Goal: Task Accomplishment & Management: Use online tool/utility

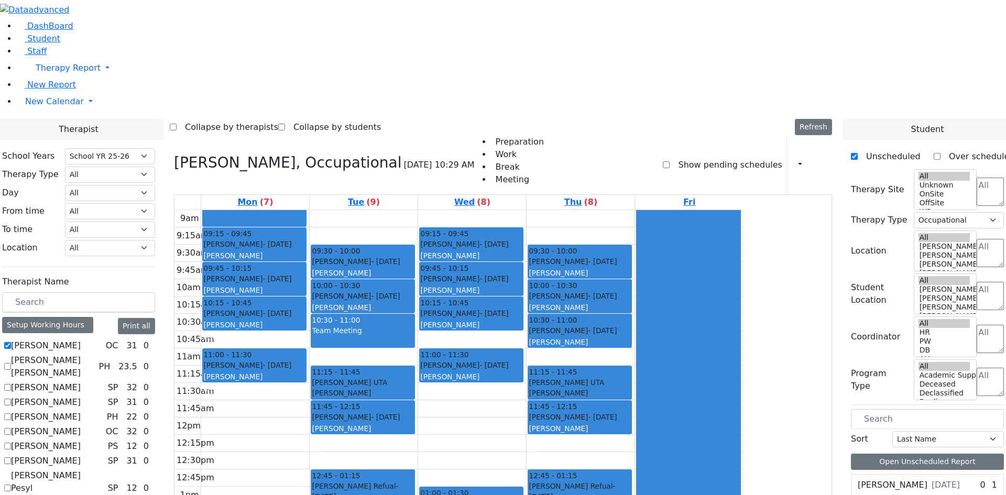
select select "212"
select select "1"
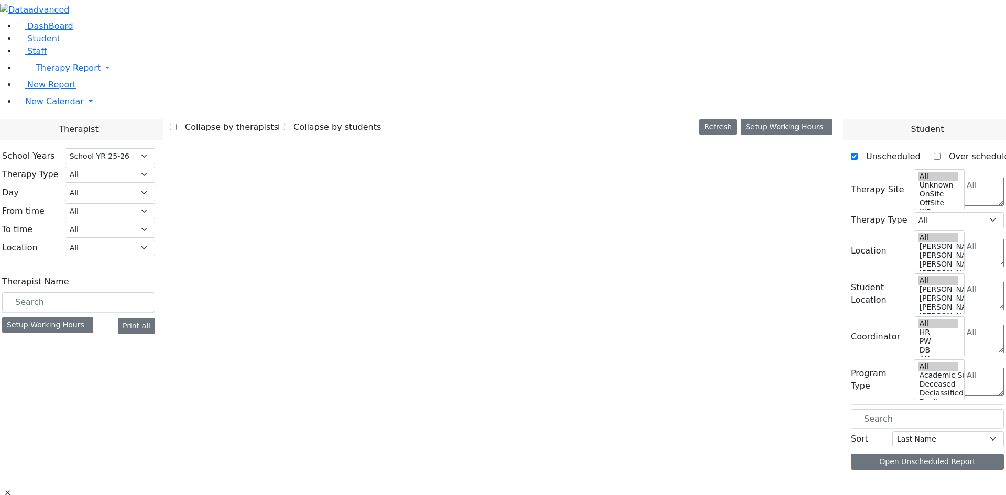
select select "212"
select select "1"
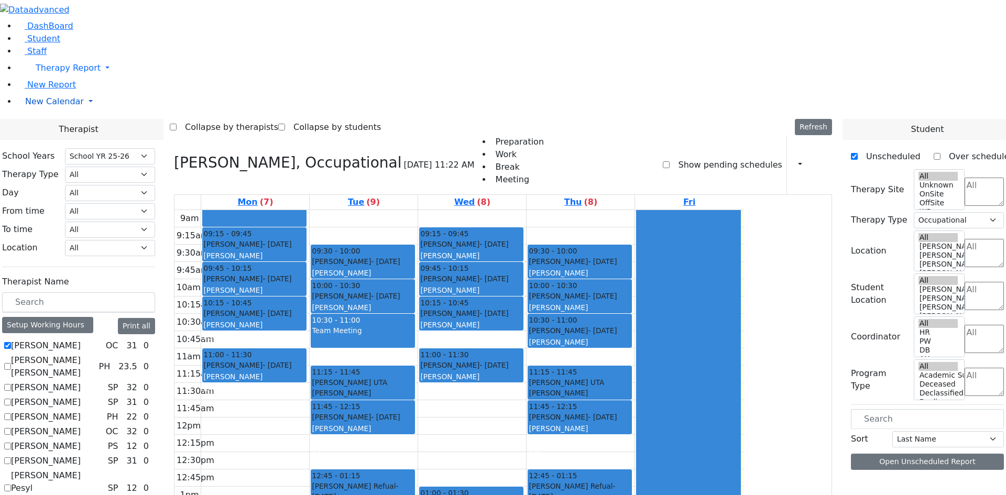
click at [56, 73] on span "New Calendar" at bounding box center [68, 68] width 65 height 10
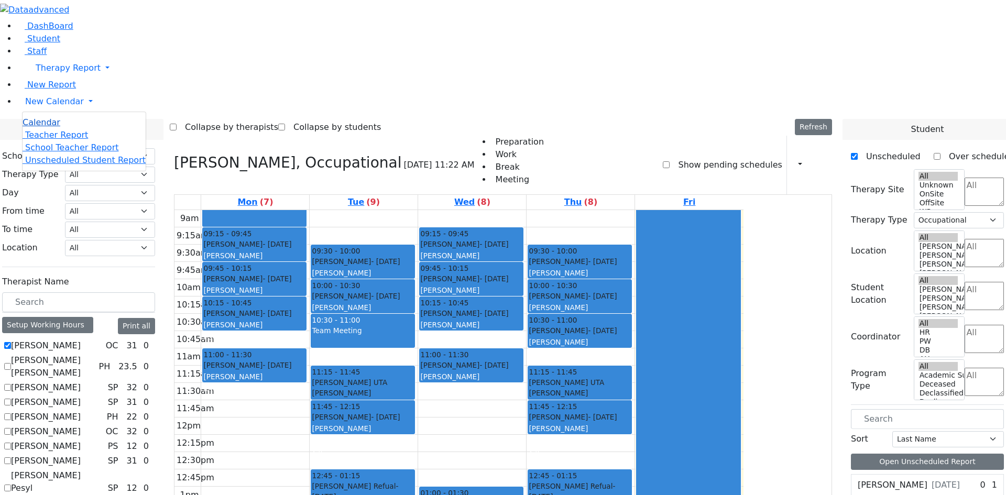
click at [47, 127] on span "Calendar" at bounding box center [42, 122] width 38 height 10
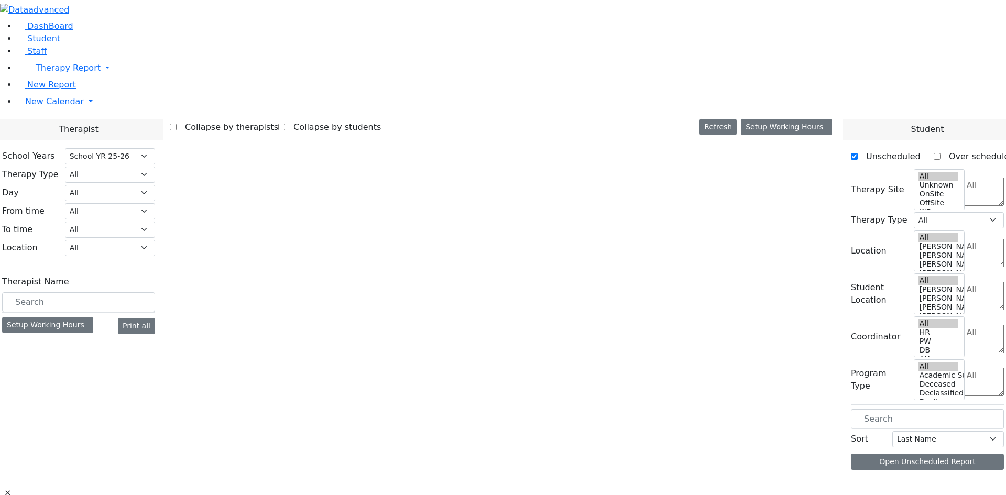
select select "212"
select select "1"
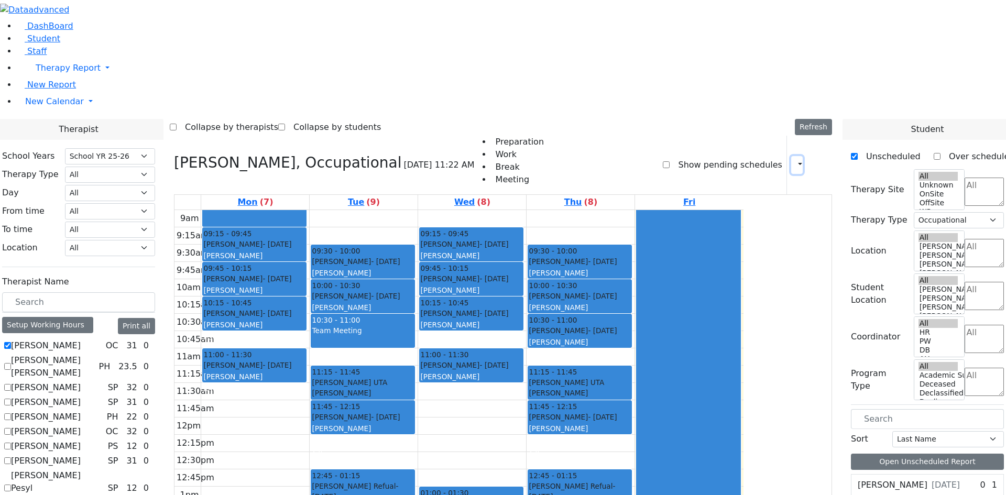
click at [794, 160] on icon "button" at bounding box center [794, 165] width 0 height 10
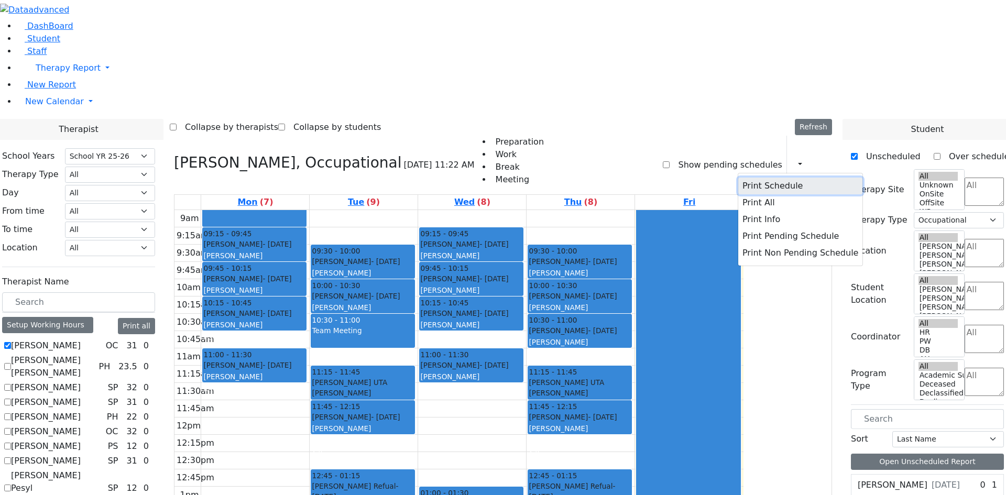
click at [778, 178] on button "Print Schedule" at bounding box center [800, 186] width 124 height 17
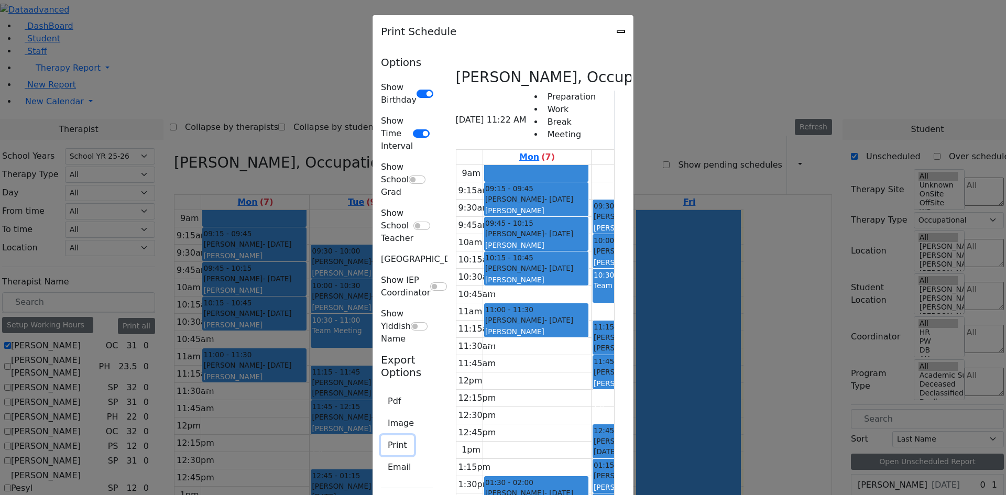
click at [381, 436] on button "Print" at bounding box center [397, 446] width 33 height 20
